Goal: Transaction & Acquisition: Register for event/course

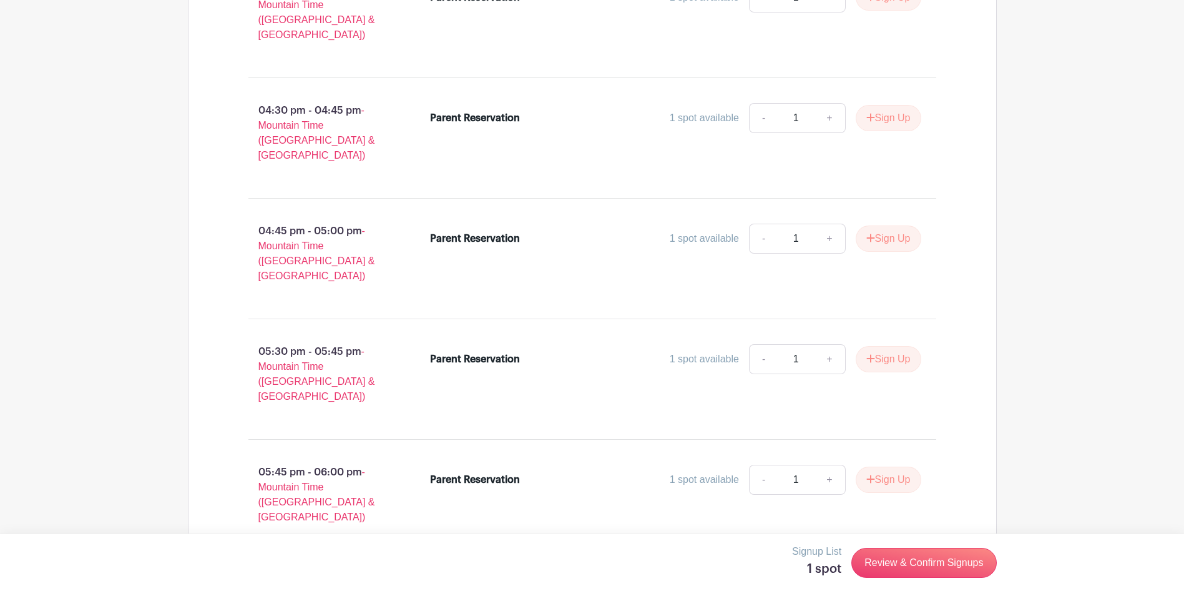
scroll to position [8781, 0]
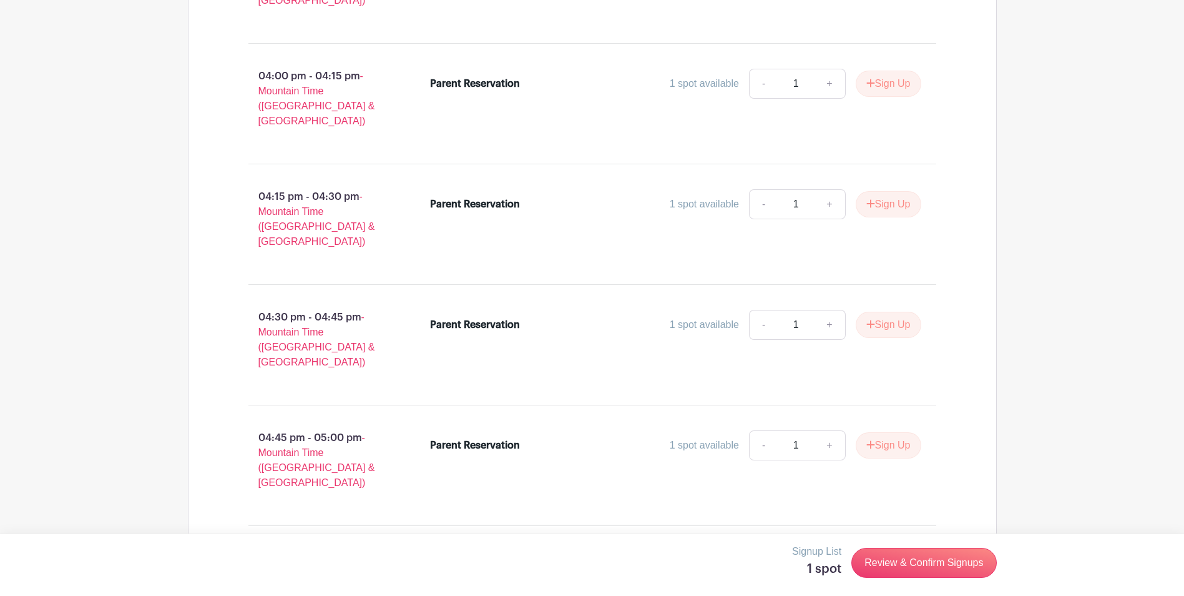
click at [921, 559] on link "Review & Confirm Signups" at bounding box center [924, 563] width 145 height 30
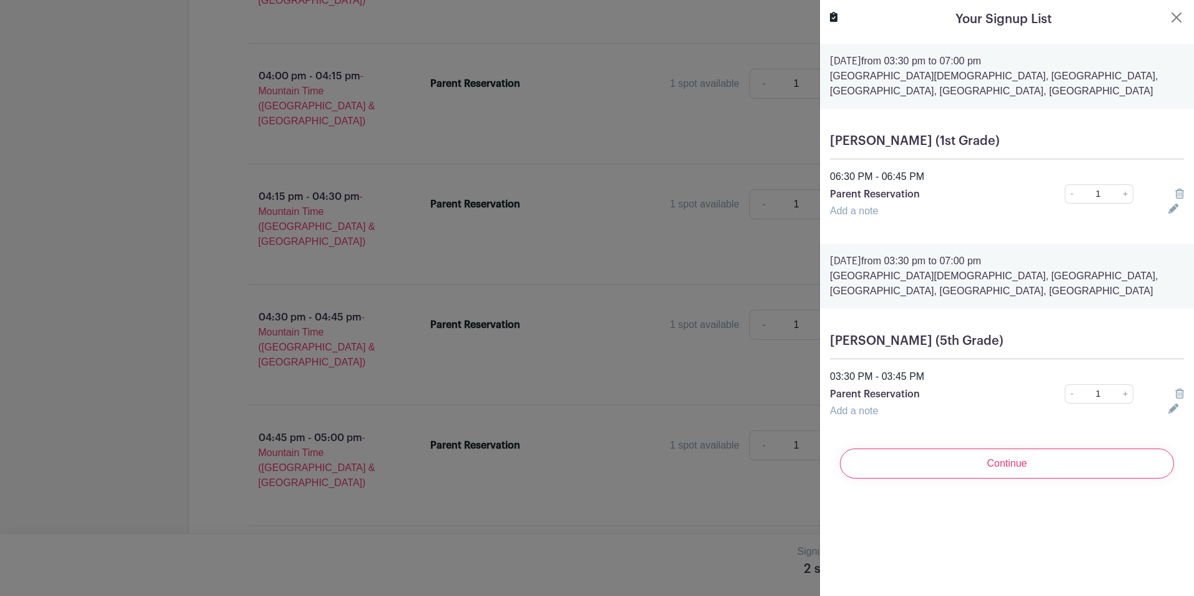
click at [1175, 189] on icon at bounding box center [1179, 194] width 9 height 10
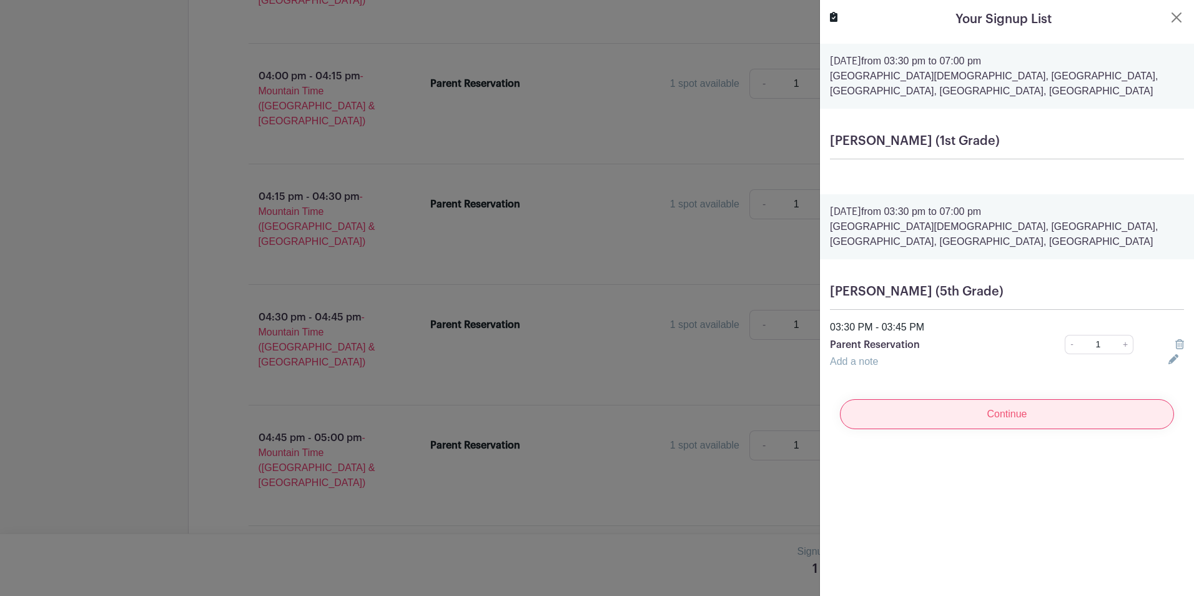
click at [1005, 399] on input "Continue" at bounding box center [1007, 414] width 334 height 30
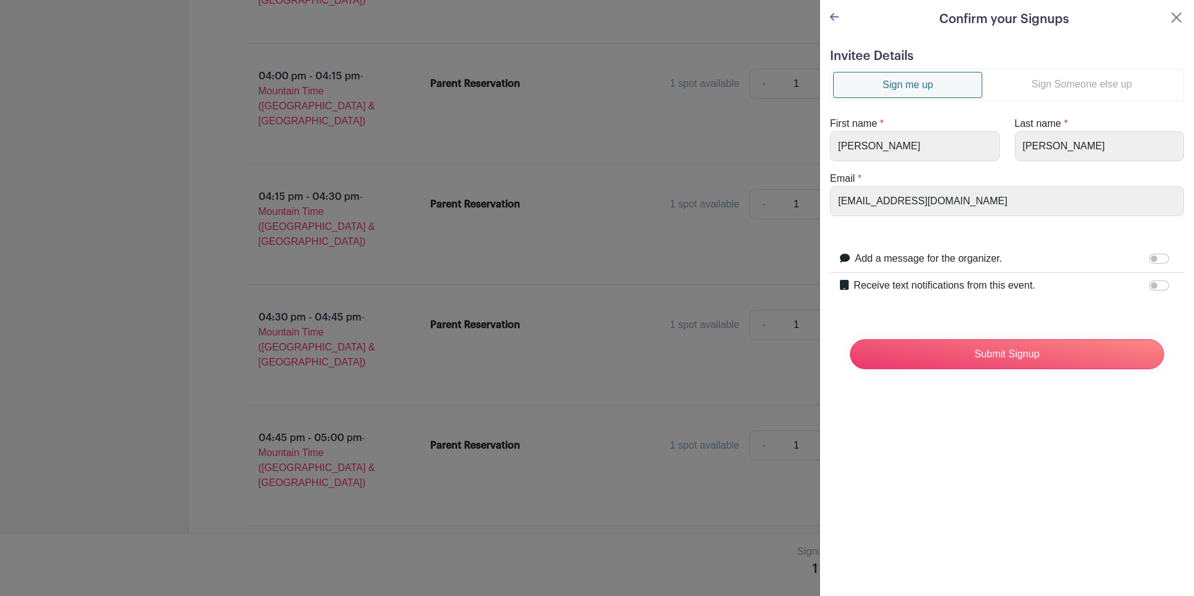
click at [821, 149] on div "Invitee Details Sign me up Sign Someone else up First name * [PERSON_NAME] Last…" at bounding box center [1007, 219] width 374 height 360
click at [1072, 86] on link "Sign Someone else up" at bounding box center [1081, 84] width 199 height 25
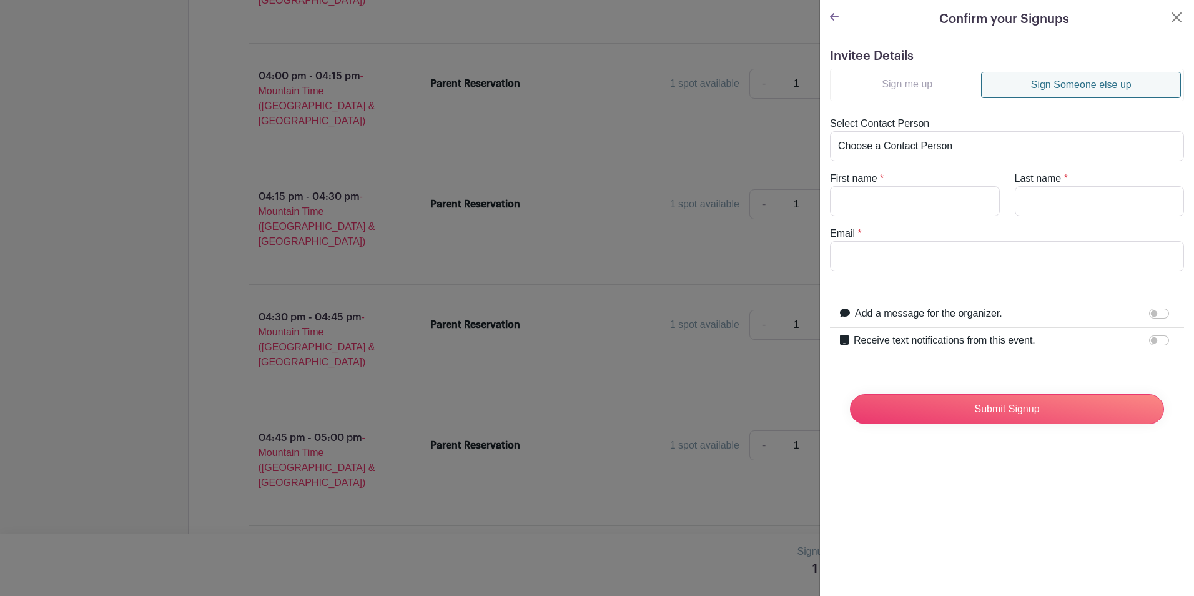
click at [1081, 81] on link "Sign Someone else up" at bounding box center [1081, 85] width 200 height 26
click at [966, 147] on select "Choose a Contact Person [PERSON_NAME] ([EMAIL_ADDRESS][DOMAIN_NAME])" at bounding box center [1007, 146] width 354 height 30
click at [967, 147] on select "Choose a Contact Person [PERSON_NAME] ([EMAIL_ADDRESS][DOMAIN_NAME])" at bounding box center [1007, 146] width 354 height 30
click at [912, 205] on input "First name" at bounding box center [915, 201] width 170 height 30
type input "[PERSON_NAME]"
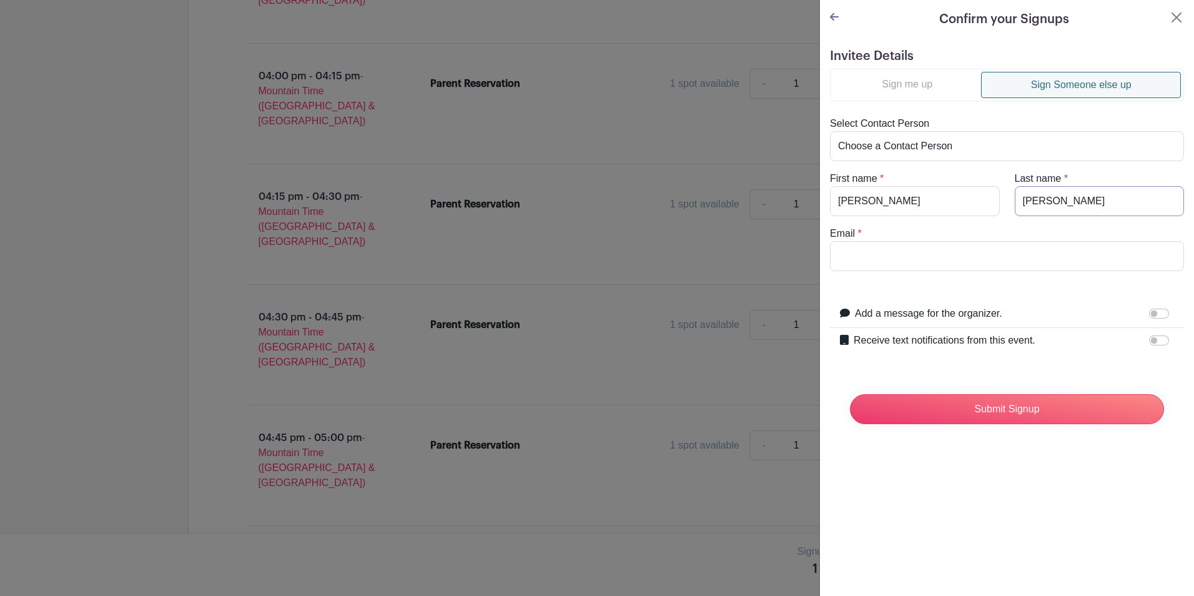
type input "[PERSON_NAME]"
click at [880, 266] on input "Email" at bounding box center [1007, 256] width 354 height 30
type input "[EMAIL_ADDRESS][DOMAIN_NAME]"
click at [1013, 406] on input "Submit Signup" at bounding box center [1007, 409] width 314 height 30
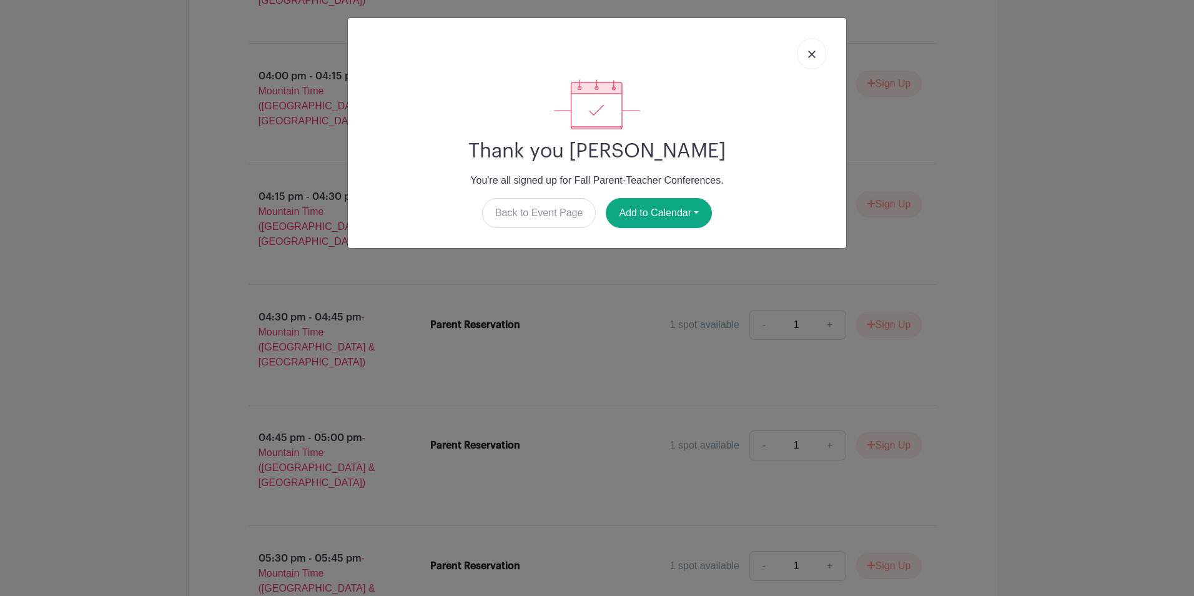
click at [815, 59] on link at bounding box center [811, 53] width 29 height 31
